Goal: Information Seeking & Learning: Learn about a topic

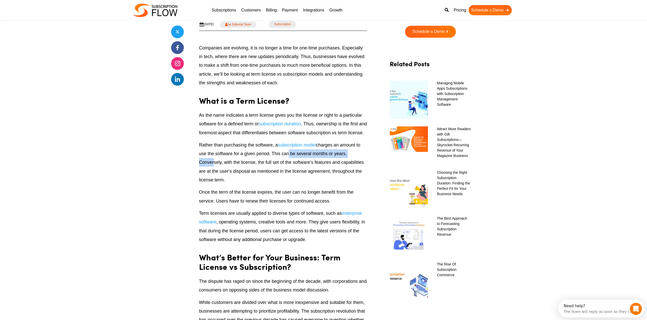
drag, startPoint x: 227, startPoint y: 166, endPoint x: 287, endPoint y: 168, distance: 60.8
click at [287, 166] on p "Rather than purchasing the software, a subscription model charges an amount to …" at bounding box center [283, 162] width 168 height 44
drag, startPoint x: 321, startPoint y: 163, endPoint x: 365, endPoint y: 173, distance: 44.9
click at [365, 173] on p "Rather than purchasing the software, a subscription model charges an amount to …" at bounding box center [283, 162] width 168 height 44
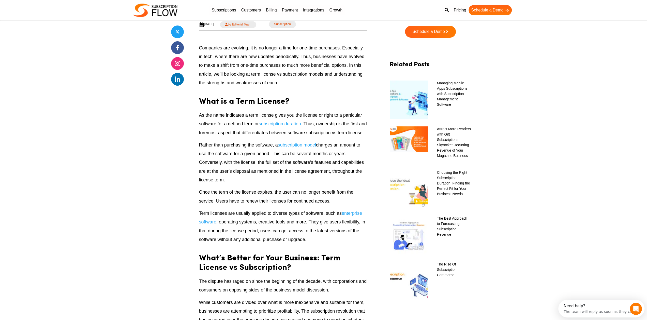
click at [265, 184] on p "Rather than purchasing the software, a subscription model charges an amount to …" at bounding box center [283, 162] width 168 height 44
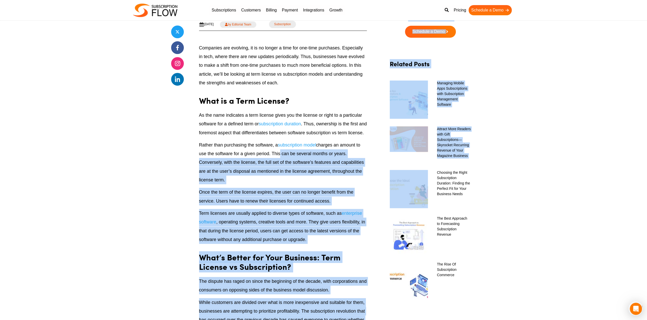
drag, startPoint x: 279, startPoint y: 165, endPoint x: 342, endPoint y: 184, distance: 66.6
click at [214, 176] on p "Rather than purchasing the software, a subscription model charges an amount to …" at bounding box center [283, 162] width 168 height 44
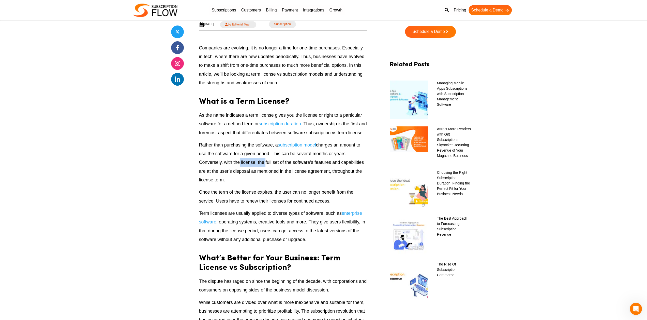
drag, startPoint x: 237, startPoint y: 168, endPoint x: 264, endPoint y: 168, distance: 27.0
click at [264, 168] on p "Rather than purchasing the software, a subscription model charges an amount to …" at bounding box center [283, 162] width 168 height 44
click at [269, 184] on p "Rather than purchasing the software, a subscription model charges an amount to …" at bounding box center [283, 162] width 168 height 44
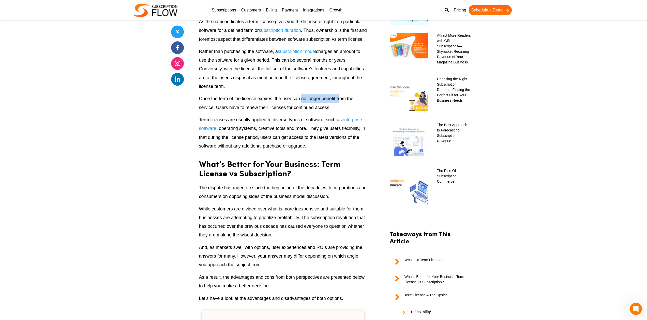
drag, startPoint x: 330, startPoint y: 108, endPoint x: 340, endPoint y: 109, distance: 10.0
click at [340, 109] on p "Once the term of the license expires, the user can no longer benefit from the s…" at bounding box center [283, 102] width 168 height 17
drag, startPoint x: 236, startPoint y: 111, endPoint x: 226, endPoint y: 112, distance: 10.4
click at [226, 111] on p "Once the term of the license expires, the user can no longer benefit from the s…" at bounding box center [283, 102] width 168 height 17
drag, startPoint x: 234, startPoint y: 114, endPoint x: 269, endPoint y: 117, distance: 35.2
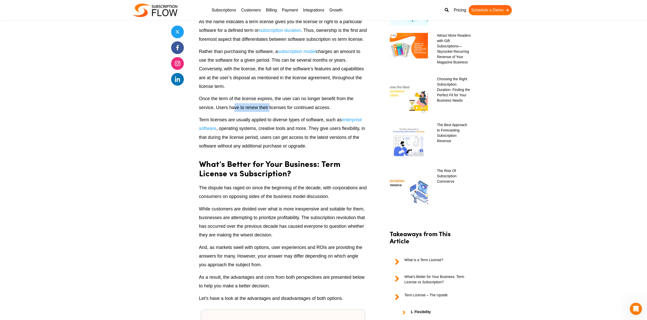
click at [269, 111] on p "Once the term of the license expires, the user can no longer benefit from the s…" at bounding box center [283, 102] width 168 height 17
click at [283, 132] on p "Term licenses are usually applied to diverse types of software, such as enterpr…" at bounding box center [283, 132] width 168 height 35
drag, startPoint x: 319, startPoint y: 117, endPoint x: 277, endPoint y: 117, distance: 42.0
click at [277, 111] on p "Once the term of the license expires, the user can no longer benefit from the s…" at bounding box center [283, 102] width 168 height 17
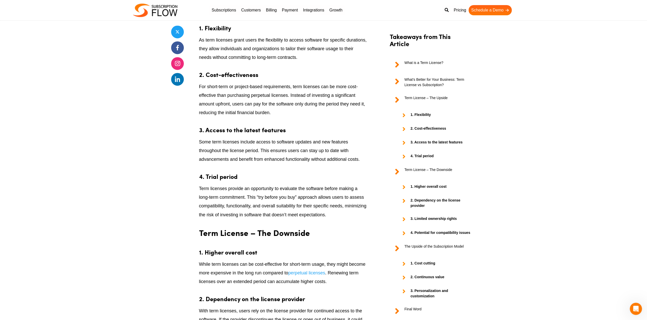
scroll to position [933, 0]
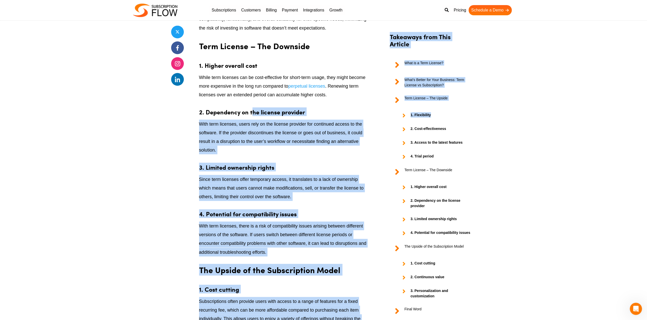
drag, startPoint x: 253, startPoint y: 122, endPoint x: 391, endPoint y: 126, distance: 137.4
click at [299, 137] on p "With term licenses, users rely on the license provider for continued access to …" at bounding box center [283, 136] width 168 height 35
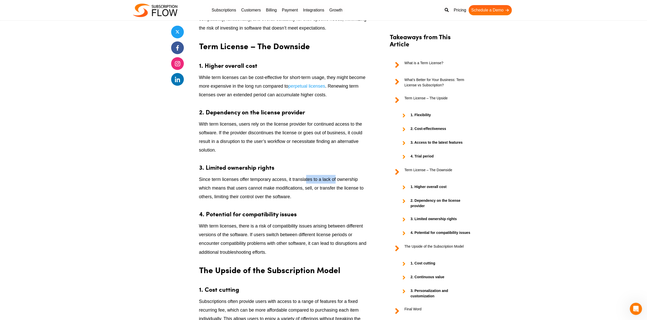
drag, startPoint x: 306, startPoint y: 184, endPoint x: 337, endPoint y: 184, distance: 31.0
click at [337, 184] on p "Since term licenses offer temporary access, it translates to a lack of ownershi…" at bounding box center [283, 188] width 168 height 26
drag, startPoint x: 231, startPoint y: 219, endPoint x: 261, endPoint y: 219, distance: 29.8
click at [261, 218] on strong "4. Potential for compatibility issues" at bounding box center [248, 213] width 98 height 9
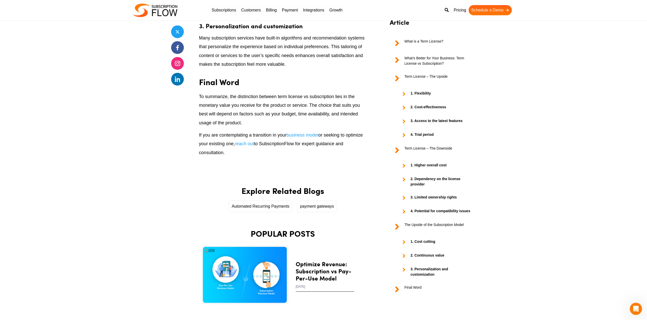
scroll to position [1492, 0]
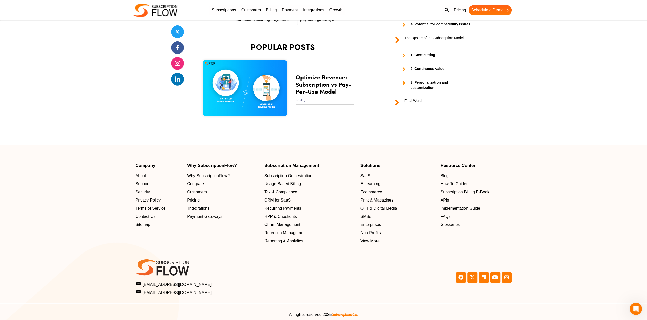
drag, startPoint x: 234, startPoint y: 216, endPoint x: 231, endPoint y: 213, distance: 4.0
